Goal: Understand process/instructions

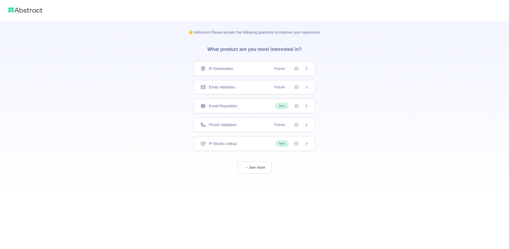
click at [234, 89] on span "Email Validation" at bounding box center [222, 87] width 26 height 5
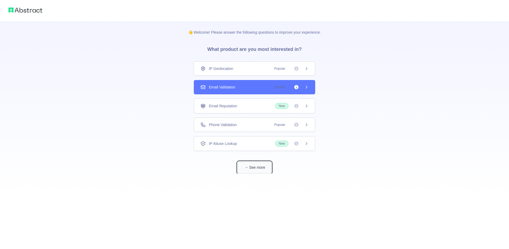
click at [259, 167] on button "See more" at bounding box center [255, 168] width 34 height 12
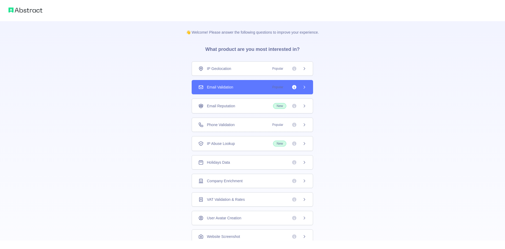
scroll to position [7, 0]
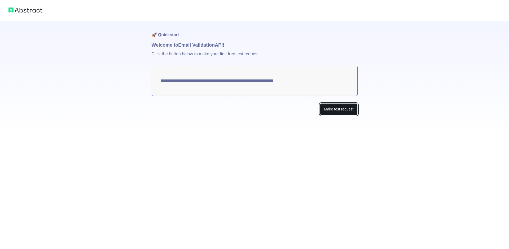
click at [327, 113] on button "Make test request" at bounding box center [338, 109] width 37 height 12
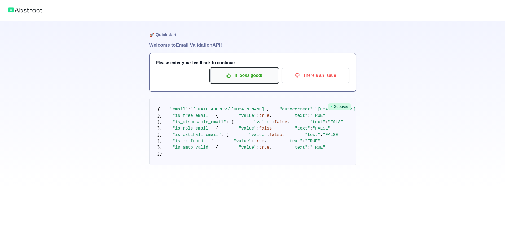
click at [255, 69] on button "It looks good!" at bounding box center [245, 75] width 68 height 15
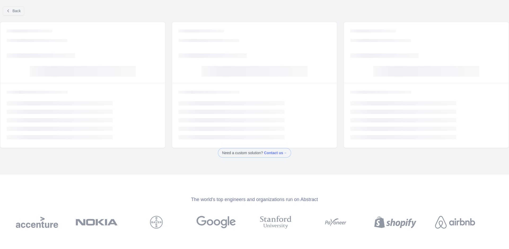
click at [252, 74] on rect at bounding box center [255, 71] width 106 height 11
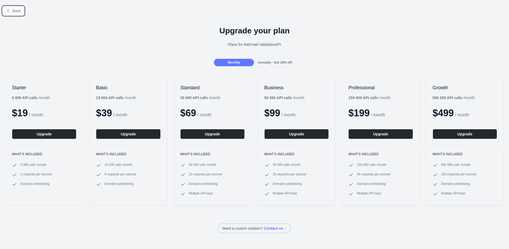
click at [14, 10] on span "Back" at bounding box center [16, 11] width 8 height 4
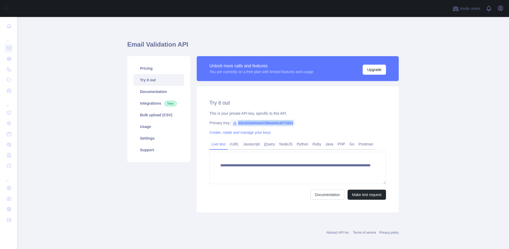
drag, startPoint x: 235, startPoint y: 123, endPoint x: 293, endPoint y: 123, distance: 58.4
click at [293, 123] on span "916c5f1bb0fd4e5786de835c0f773913" at bounding box center [263, 123] width 65 height 8
copy span "916c5f1bb0fd4e5786de835c0f773913"
